Goal: Task Accomplishment & Management: Manage account settings

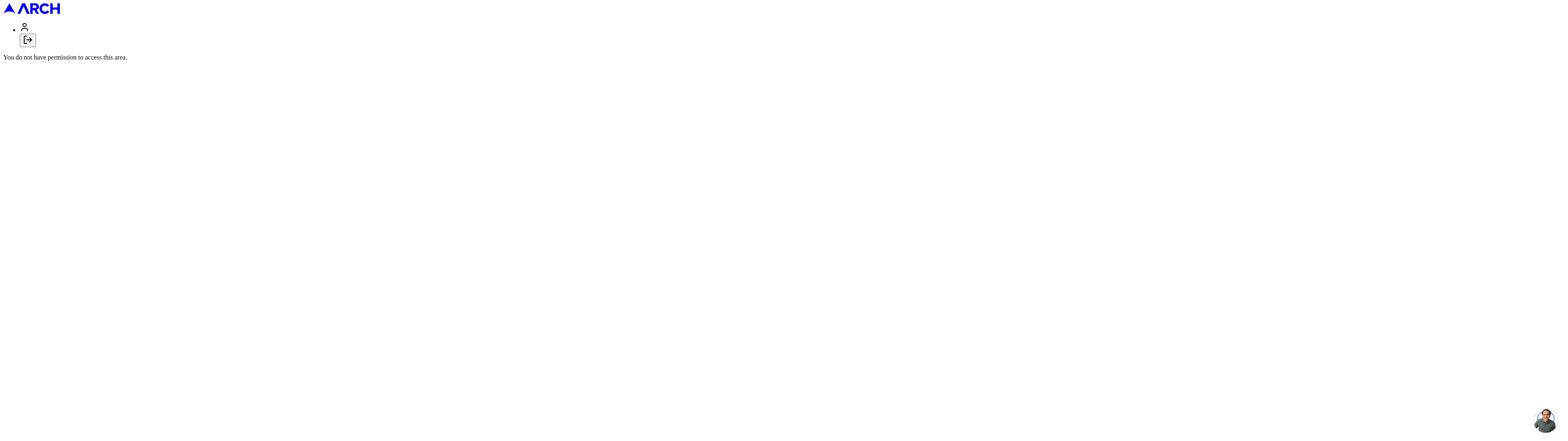
click at [33, 44] on icon "Log out" at bounding box center [28, 40] width 10 height 10
click at [194, 88] on div at bounding box center [783, 88] width 1561 height 0
click at [33, 44] on icon "Log out" at bounding box center [28, 40] width 10 height 10
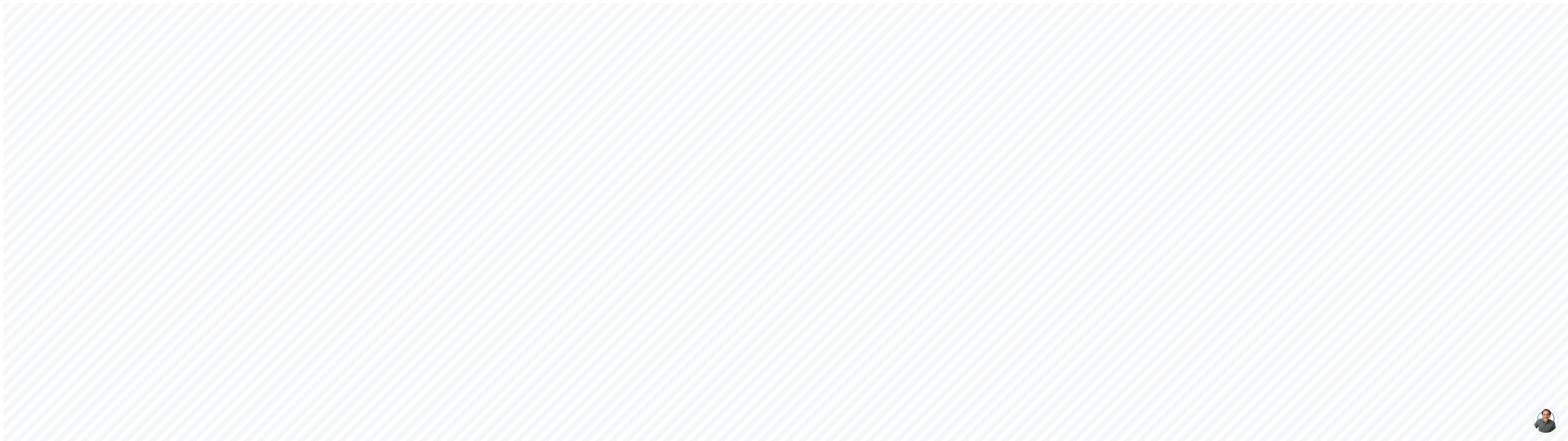
type input "arch_admin@getarch.com"
